Goal: Transaction & Acquisition: Purchase product/service

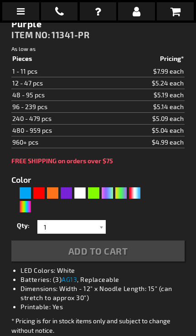
type input "5640"
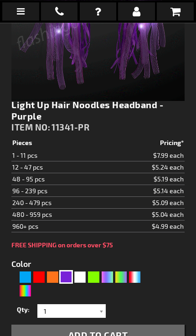
scroll to position [221, 0]
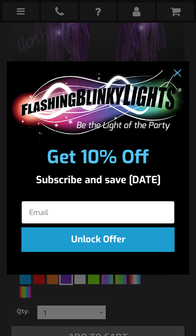
click at [72, 213] on input "Email" at bounding box center [97, 212] width 153 height 23
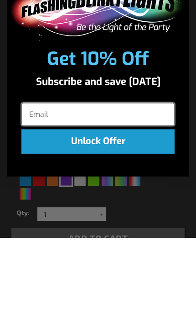
type input "bowbow1jamaica@gmail.com"
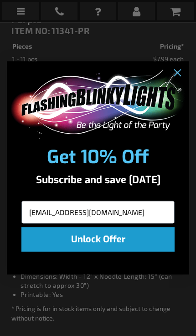
scroll to position [319, 0]
click at [121, 241] on button "Unlock Offer" at bounding box center [97, 240] width 153 height 25
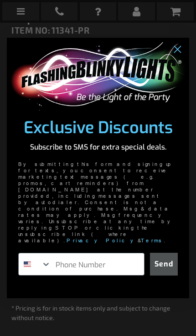
click at [81, 254] on input "Phone Number" at bounding box center [97, 265] width 93 height 22
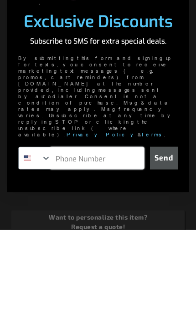
type input "540-539-4374"
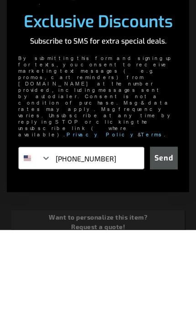
scroll to position [450, 0]
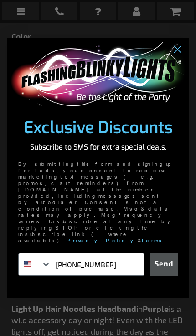
click at [167, 253] on button "Send" at bounding box center [164, 264] width 28 height 23
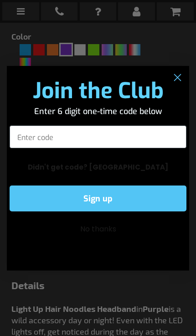
click at [50, 132] on input "Enter code" at bounding box center [98, 137] width 177 height 23
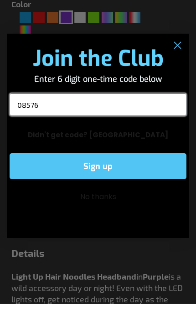
type input "085764"
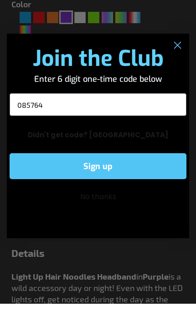
click input "Submit" at bounding box center [0, 0] width 0 height 0
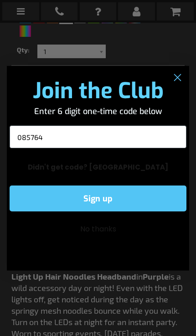
click at [131, 193] on button "Sign up" at bounding box center [98, 199] width 177 height 26
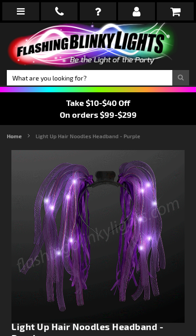
type input "5640"
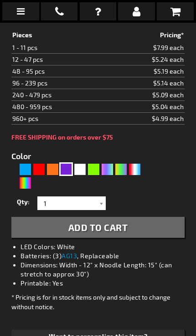
scroll to position [334, 0]
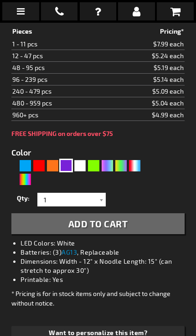
click at [148, 215] on button "Add to Cart" at bounding box center [97, 223] width 173 height 21
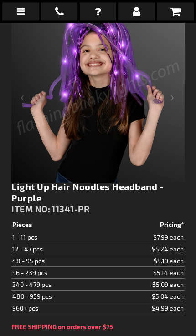
scroll to position [168, 0]
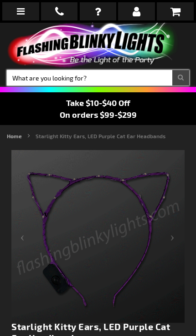
click at [40, 80] on input "Search" at bounding box center [98, 77] width 182 height 15
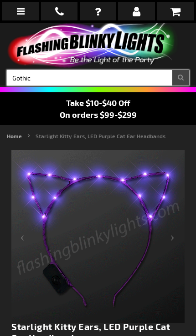
type input "Gothic"
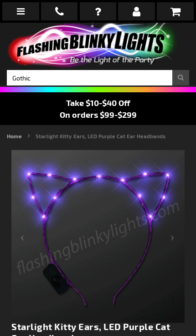
click at [182, 78] on button "Search" at bounding box center [180, 77] width 17 height 15
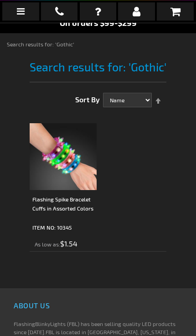
scroll to position [91, 0]
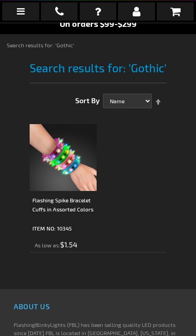
click at [81, 201] on div "Flashing Spike Bracelet Cuffs in Assorted Colors" at bounding box center [64, 209] width 64 height 27
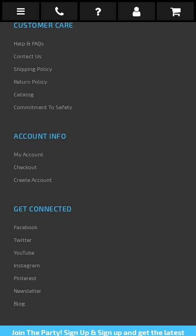
scroll to position [1105, 0]
